Goal: Task Accomplishment & Management: Manage account settings

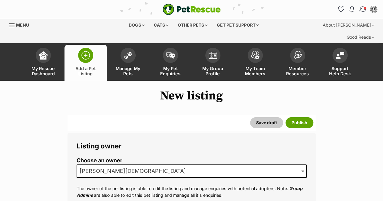
click at [364, 7] on span "Conversations" at bounding box center [364, 8] width 3 height 3
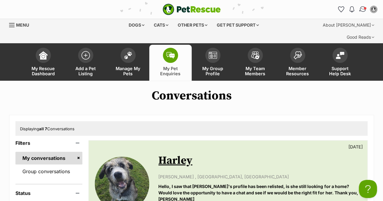
click at [361, 9] on img "Conversations" at bounding box center [363, 9] width 8 height 8
click at [181, 154] on link "Harley" at bounding box center [175, 161] width 34 height 14
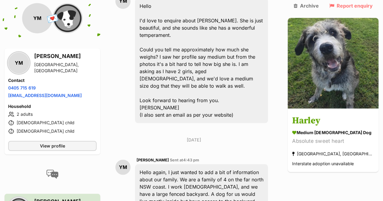
scroll to position [235, 0]
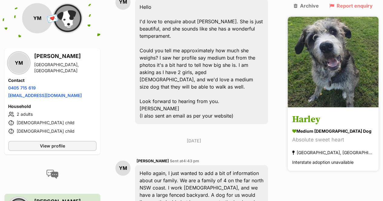
click at [328, 113] on h3 "Harley" at bounding box center [333, 120] width 82 height 14
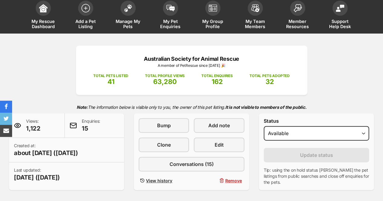
scroll to position [47, 0]
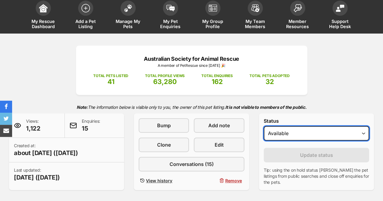
click at [361, 126] on select "Draft - not available as listing has enquires Available On hold Adopted" at bounding box center [316, 133] width 105 height 15
select select "on_hold"
click at [264, 126] on select "Draft - not available as listing has enquires Available On hold Adopted" at bounding box center [316, 133] width 105 height 15
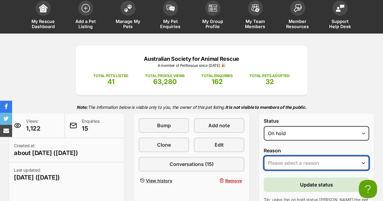
click at [332, 156] on select "Please select a reason Medical reasons Reviewing applications Adoption pending …" at bounding box center [316, 163] width 105 height 15
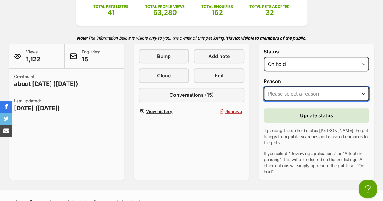
click at [352, 87] on select "Please select a reason Medical reasons Reviewing applications Adoption pending …" at bounding box center [316, 94] width 105 height 15
select select "other"
click at [264, 87] on select "Please select a reason Medical reasons Reviewing applications Adoption pending …" at bounding box center [316, 94] width 105 height 15
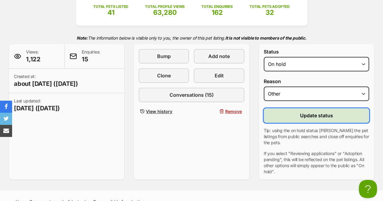
click at [313, 112] on span "Update status" at bounding box center [316, 115] width 33 height 7
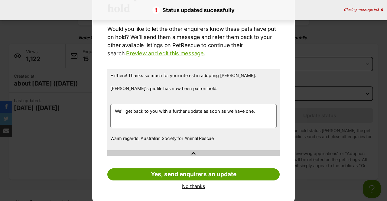
scroll to position [44, 0]
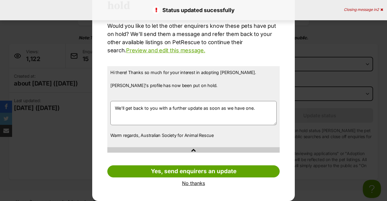
click at [198, 185] on link "No thanks" at bounding box center [193, 183] width 172 height 5
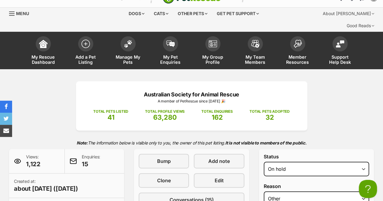
scroll to position [8, 0]
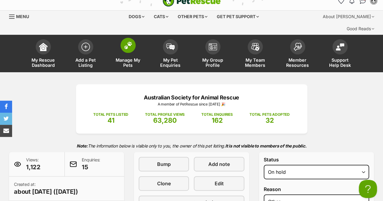
click at [130, 57] on span "Manage My Pets" at bounding box center [127, 62] width 27 height 10
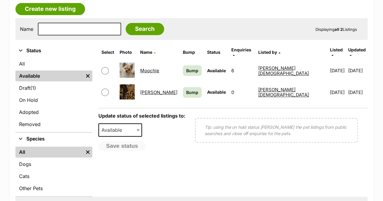
scroll to position [123, 0]
